Goal: Find specific page/section: Find specific page/section

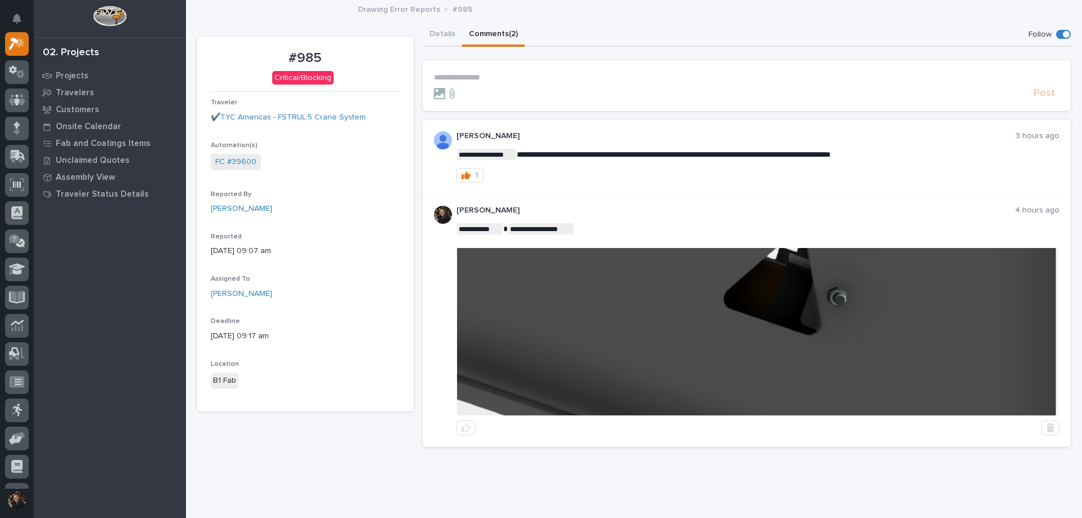
scroll to position [26, 0]
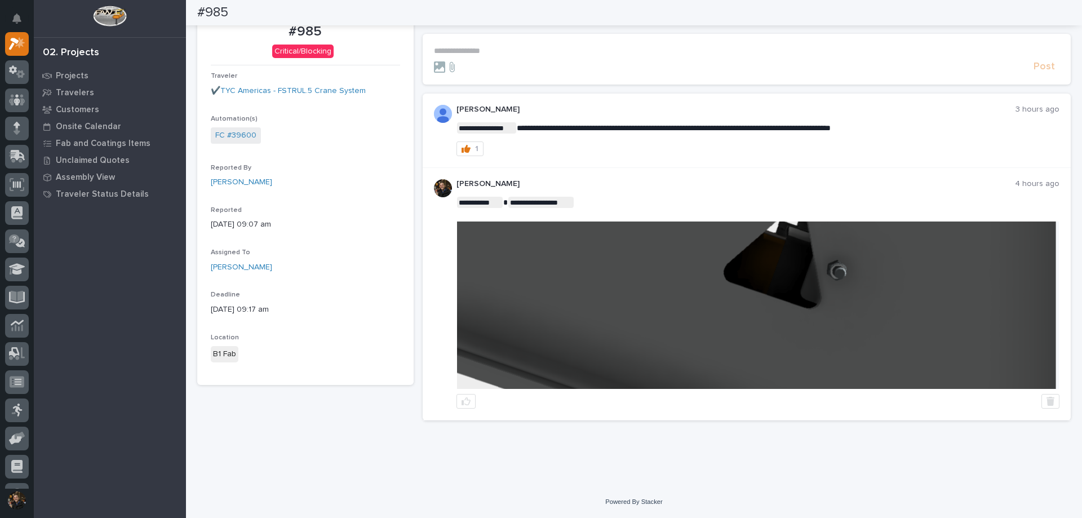
click at [821, 291] on img at bounding box center [758, 304] width 602 height 167
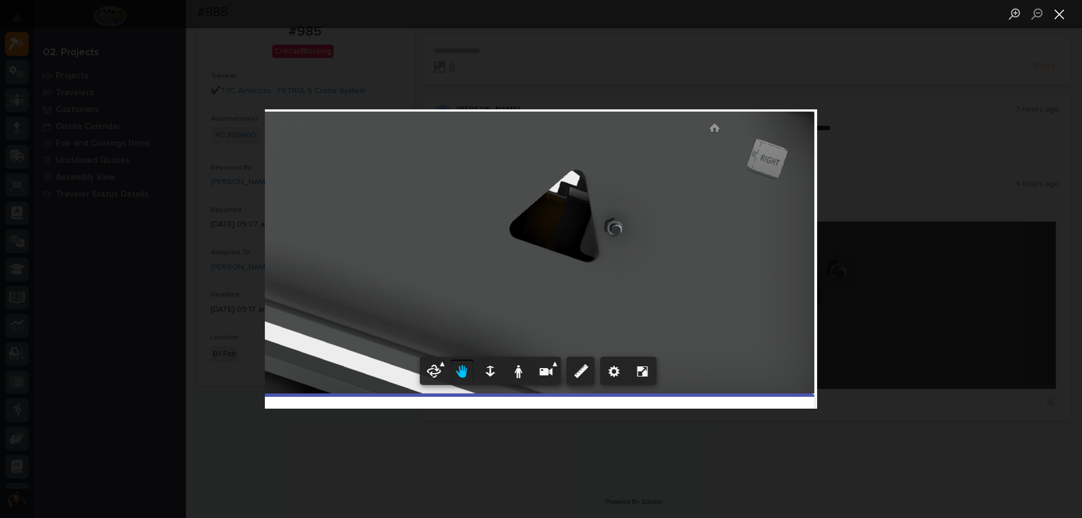
click at [1064, 13] on button "Close lightbox" at bounding box center [1059, 14] width 23 height 20
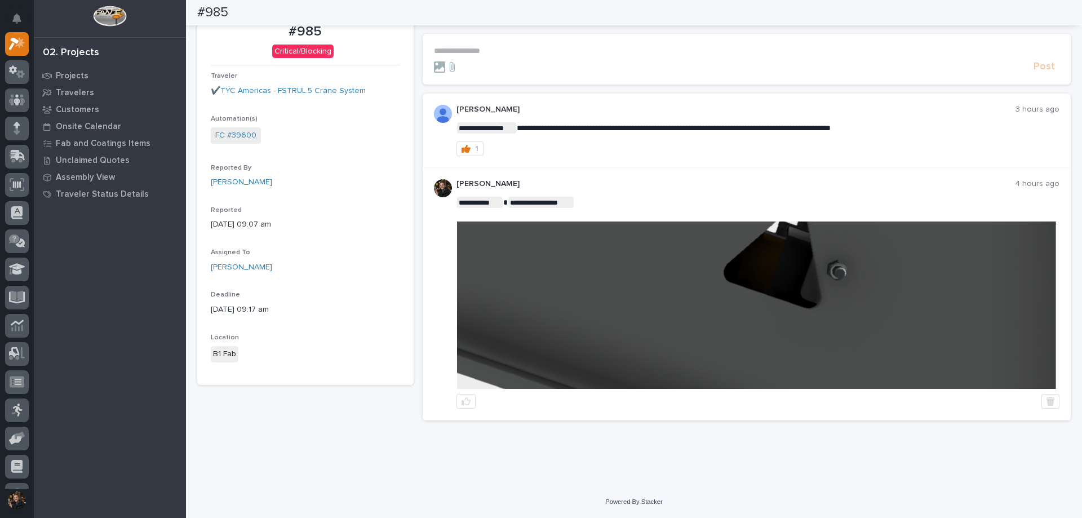
scroll to position [0, 0]
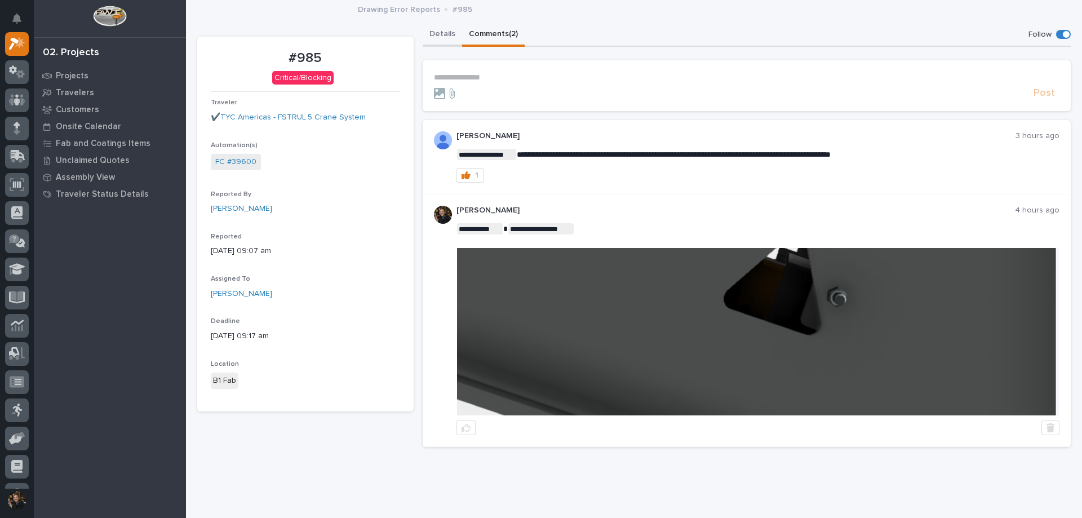
click at [454, 33] on button "Details" at bounding box center [442, 35] width 39 height 24
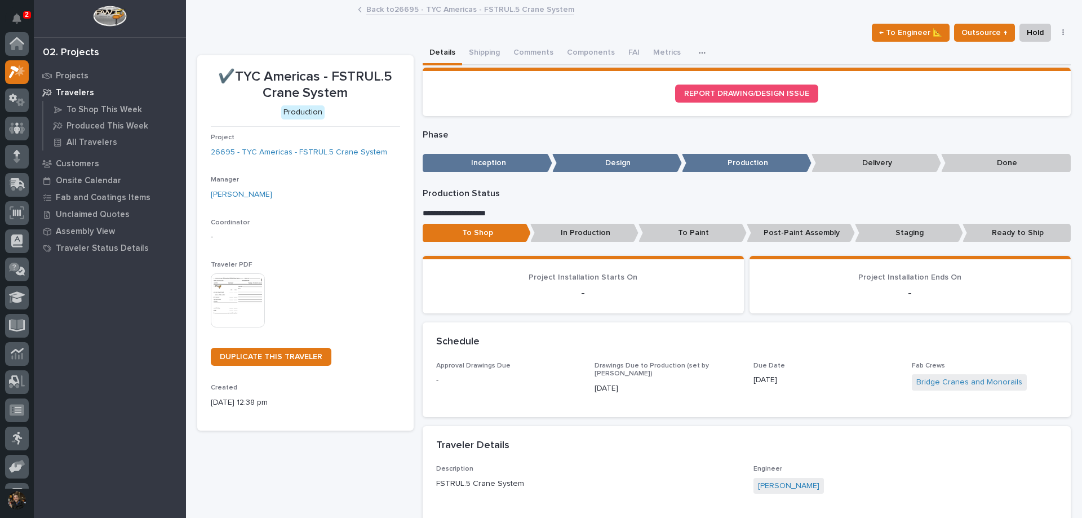
scroll to position [28, 0]
click at [25, 18] on p "2" at bounding box center [27, 15] width 4 height 8
